Goal: Information Seeking & Learning: Compare options

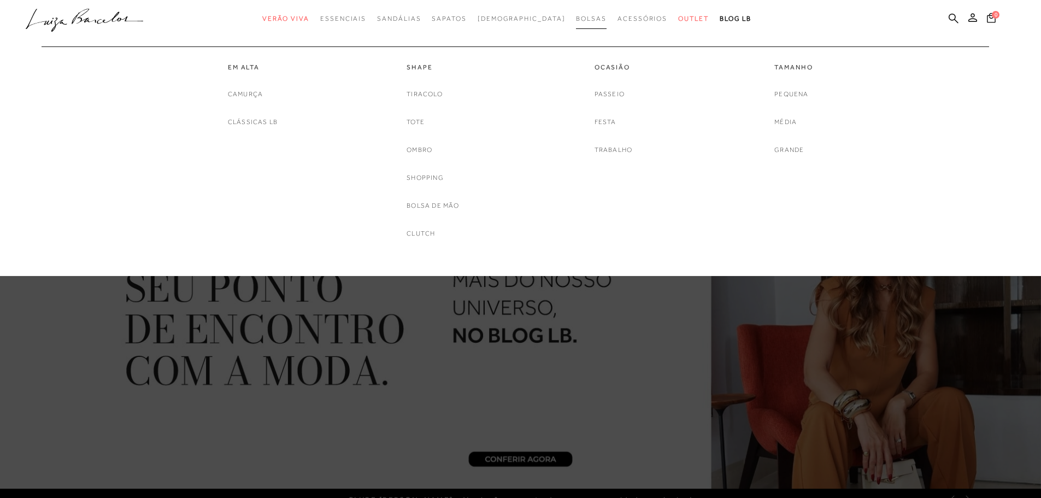
click at [576, 20] on span "Bolsas" at bounding box center [591, 19] width 31 height 8
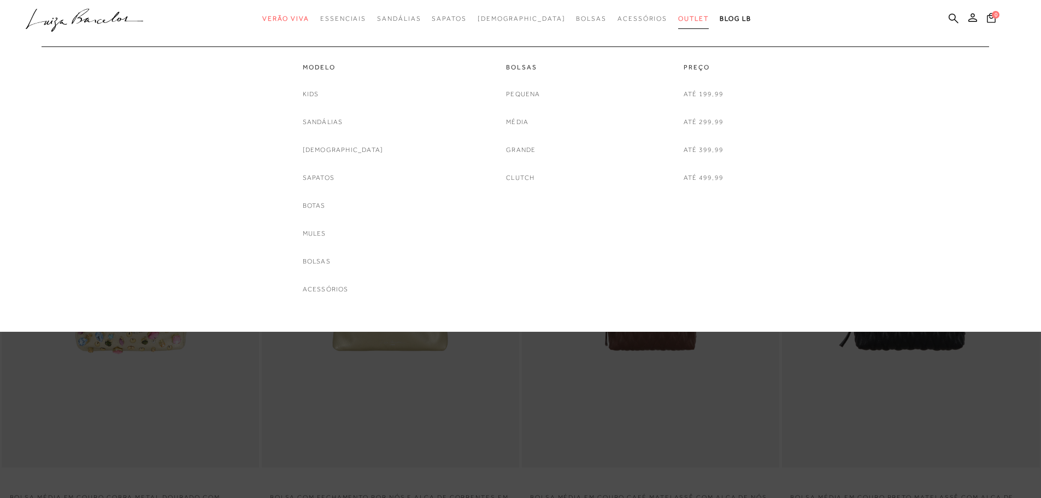
click at [678, 18] on span "Outlet" at bounding box center [693, 19] width 31 height 8
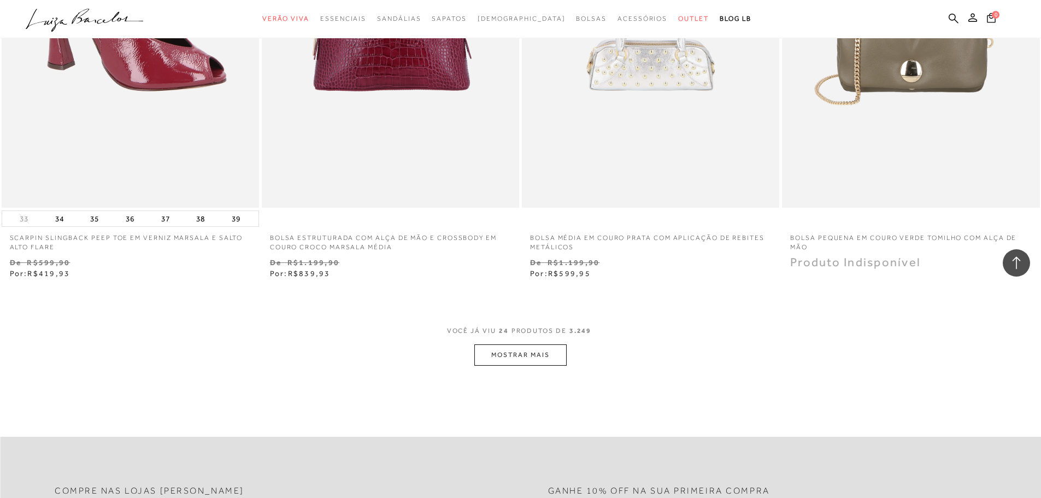
scroll to position [2622, 0]
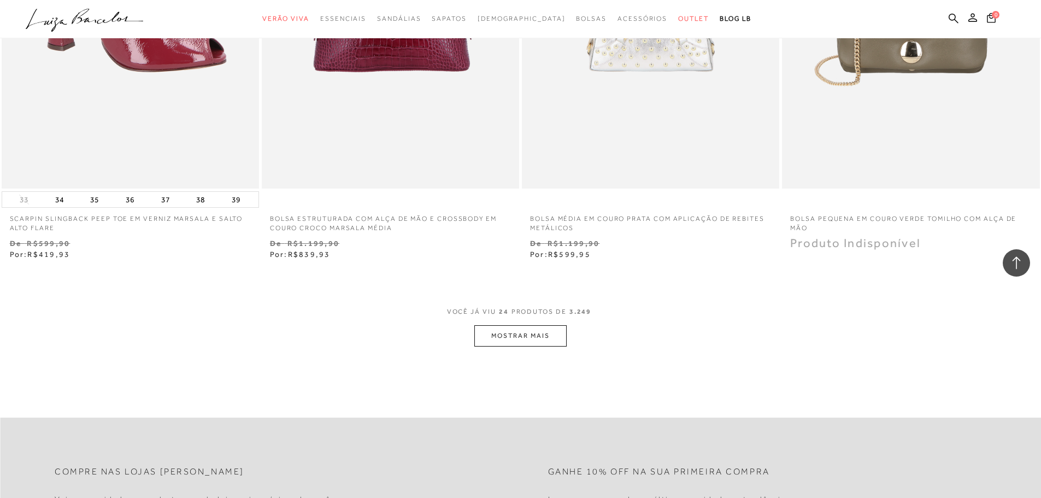
click at [522, 336] on button "MOSTRAR MAIS" at bounding box center [520, 335] width 92 height 21
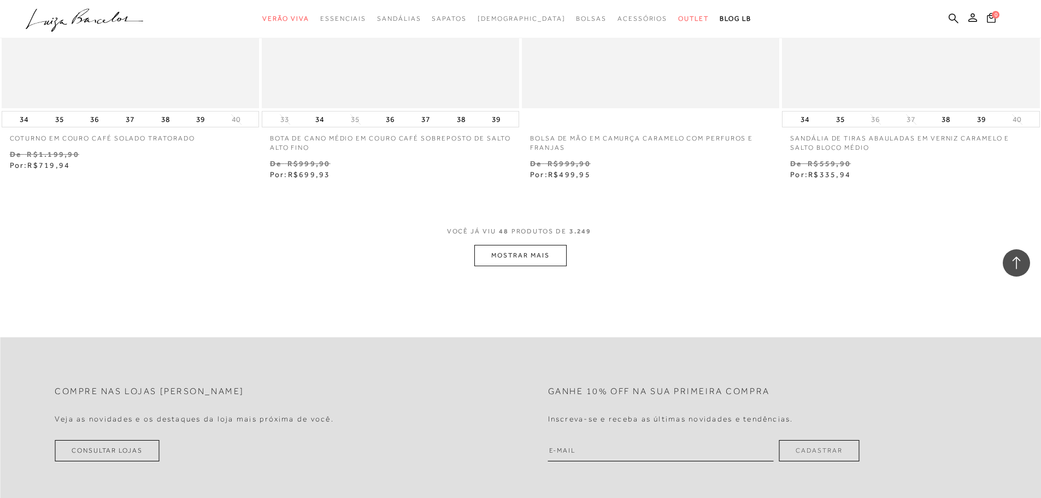
scroll to position [5517, 0]
click at [514, 247] on button "MOSTRAR MAIS" at bounding box center [520, 252] width 92 height 21
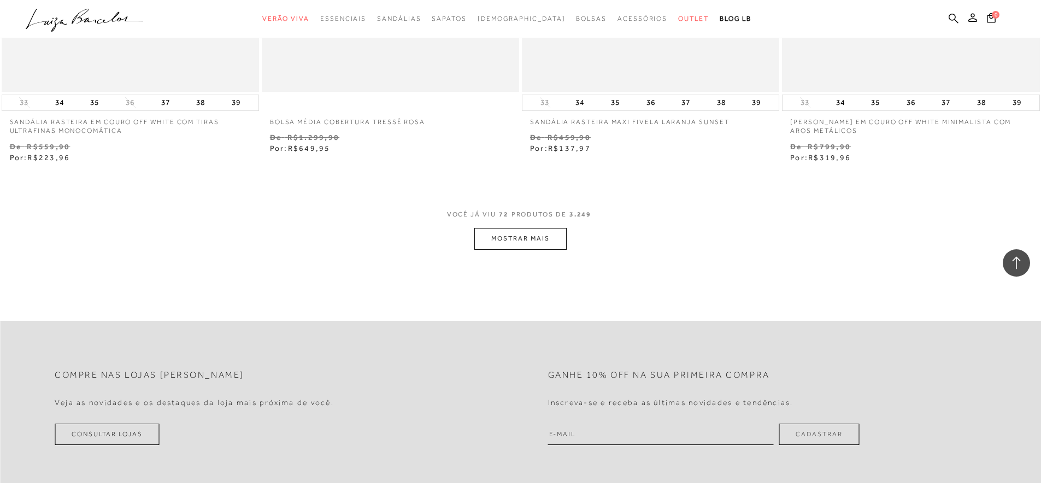
scroll to position [8412, 0]
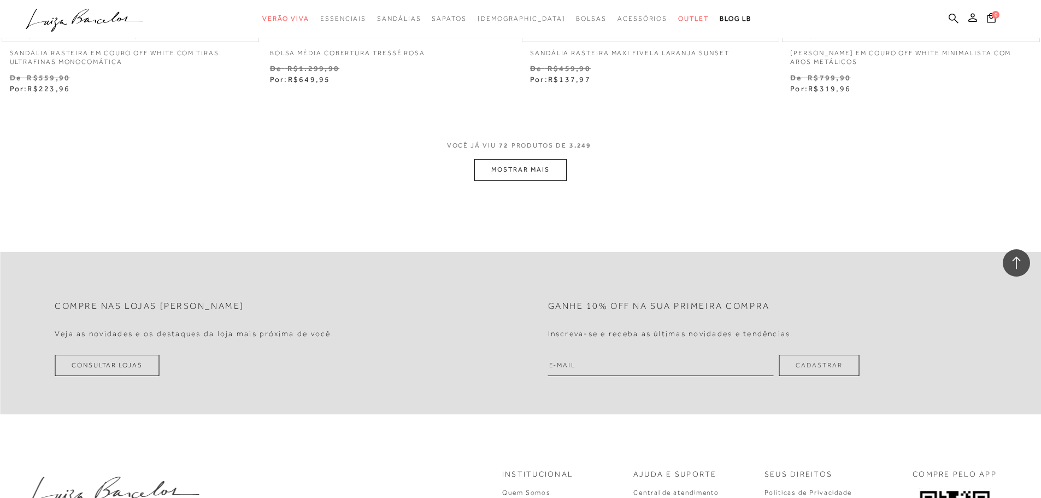
click at [510, 170] on button "MOSTRAR MAIS" at bounding box center [520, 169] width 92 height 21
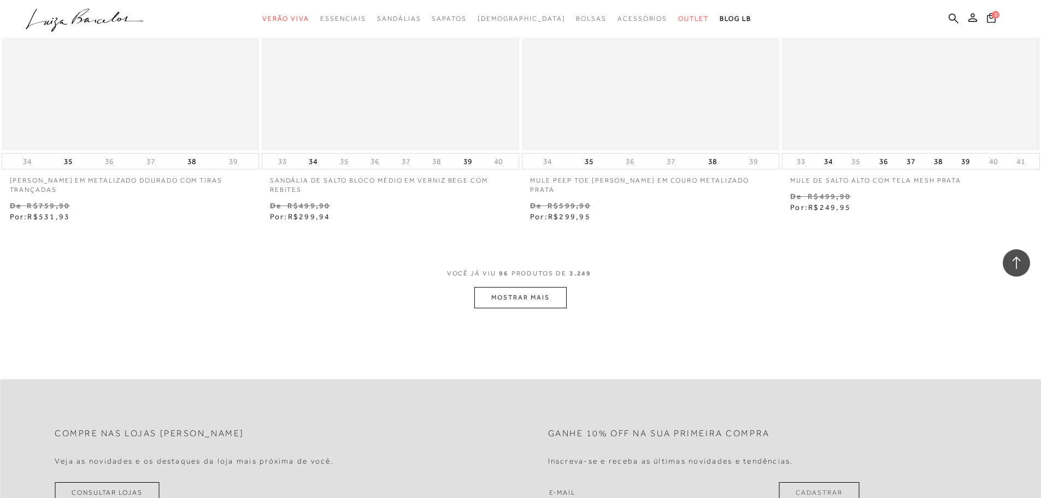
scroll to position [11089, 0]
click at [520, 296] on button "MOSTRAR MAIS" at bounding box center [520, 296] width 92 height 21
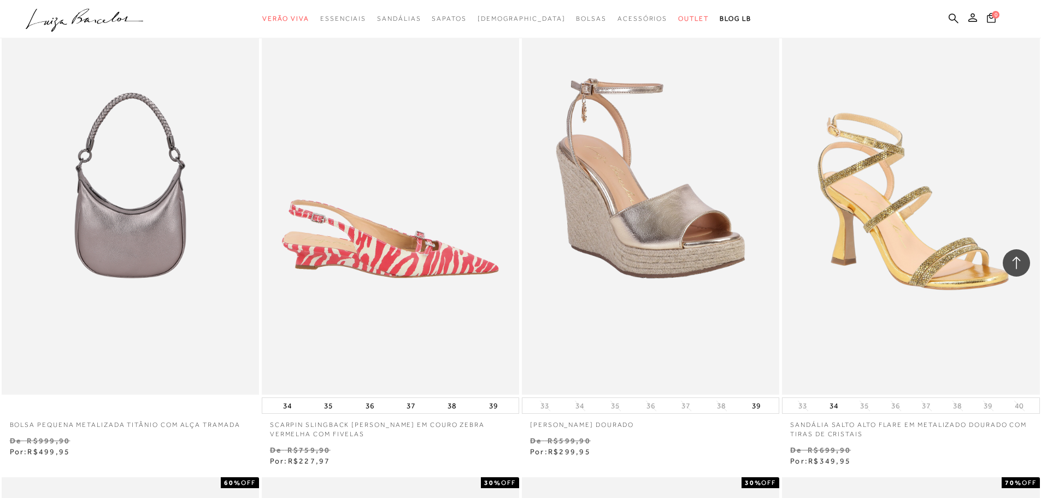
scroll to position [11307, 0]
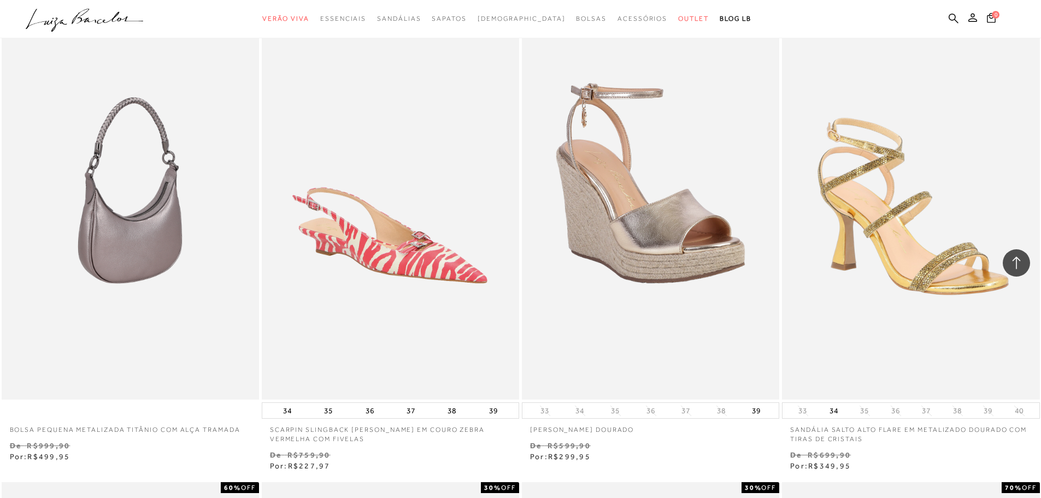
click at [142, 210] on img at bounding box center [131, 206] width 256 height 386
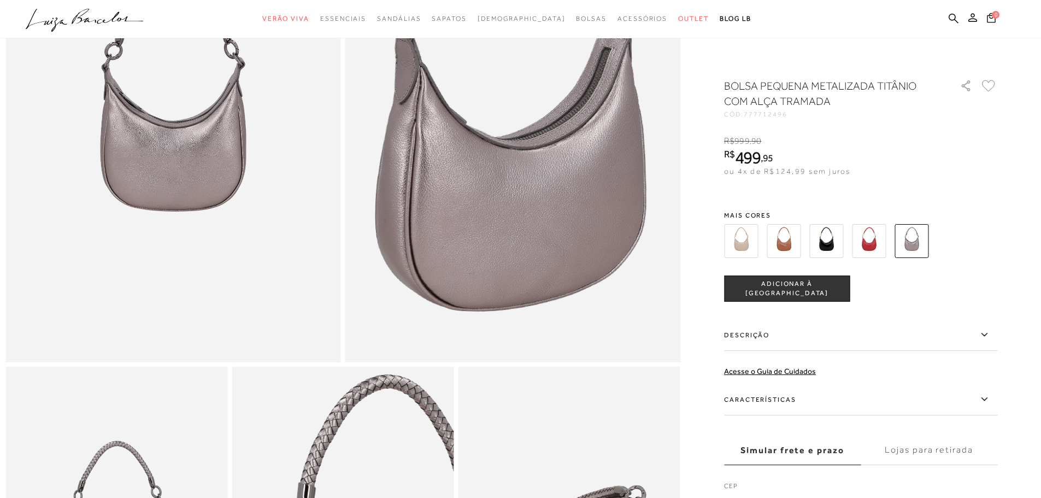
scroll to position [218, 0]
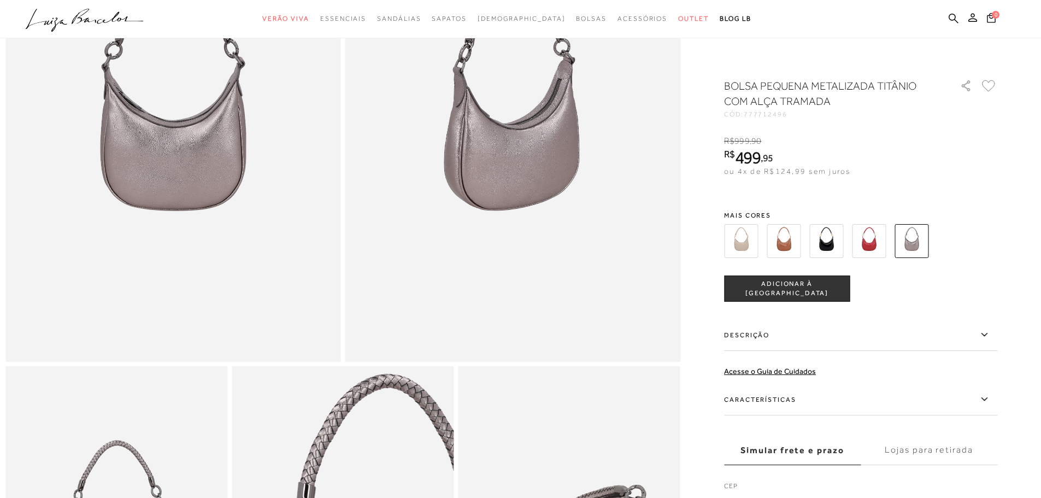
click at [834, 241] on img at bounding box center [826, 241] width 34 height 34
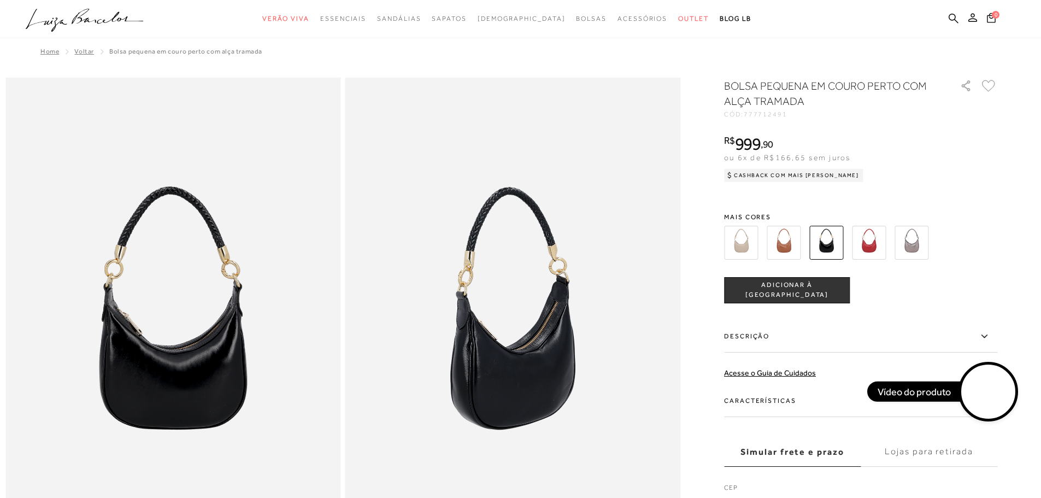
click at [746, 249] on img at bounding box center [741, 243] width 34 height 34
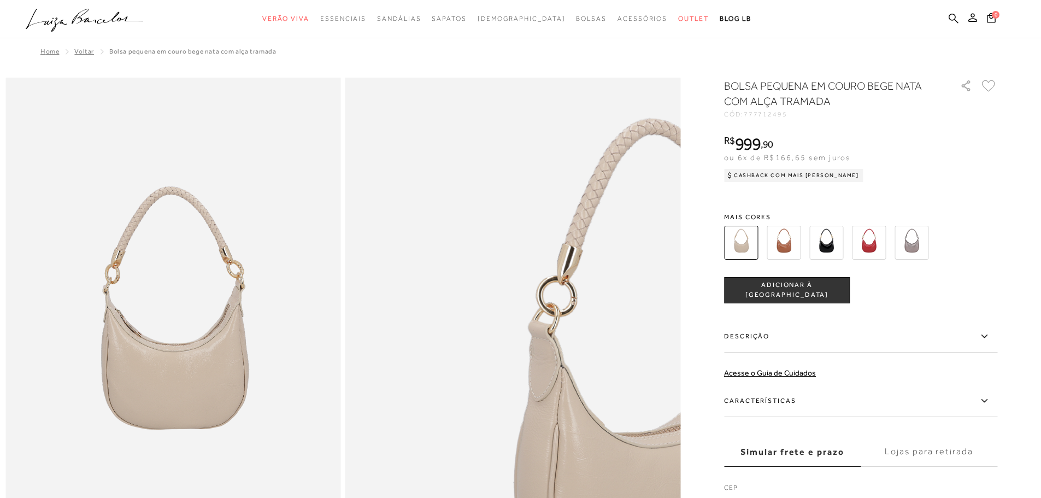
click at [378, 257] on img at bounding box center [647, 403] width 670 height 1006
